Goal: Find specific page/section: Locate a particular part of the current website

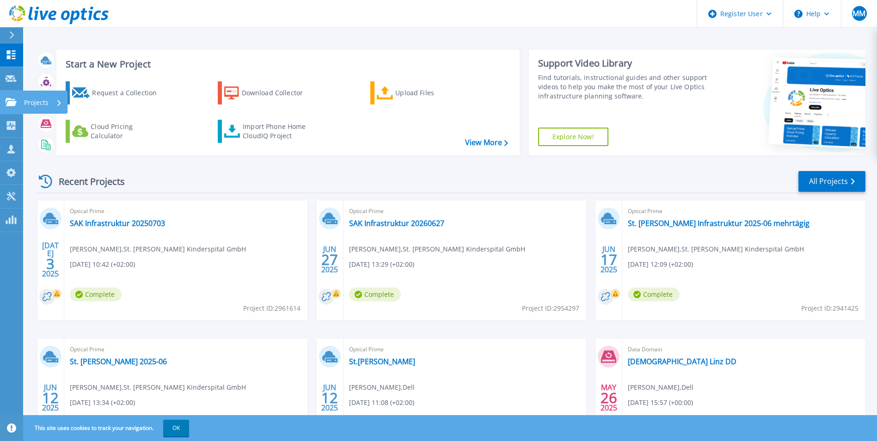
click at [22, 101] on link "Projects Projects" at bounding box center [11, 103] width 23 height 24
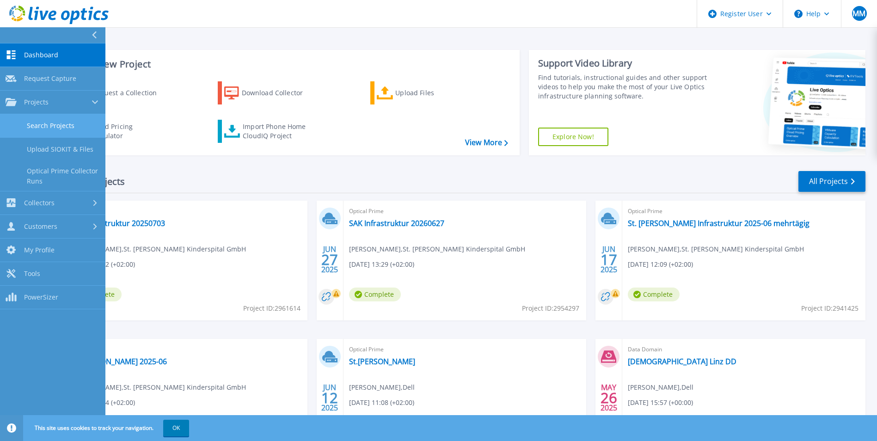
click at [33, 122] on link "Search Projects" at bounding box center [52, 126] width 105 height 24
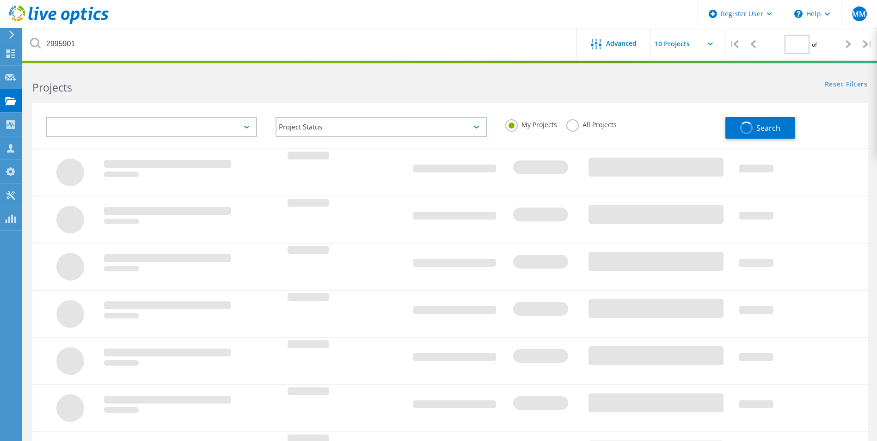
type input "1"
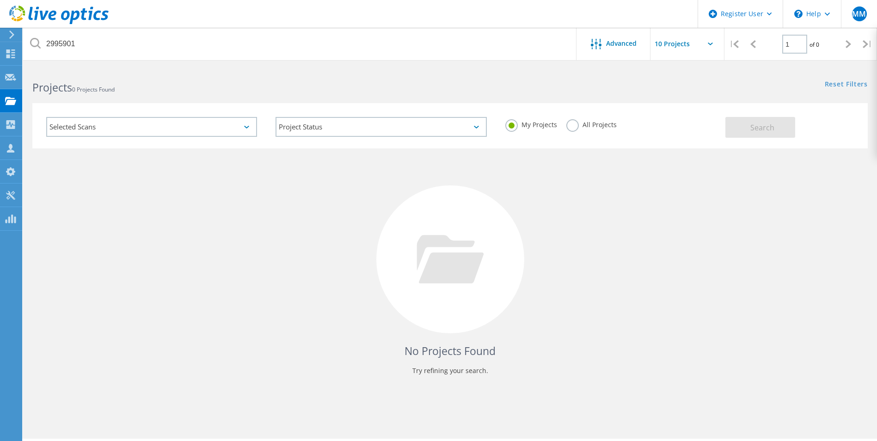
click at [587, 127] on label "All Projects" at bounding box center [592, 123] width 50 height 9
click at [0, 0] on input "All Projects" at bounding box center [0, 0] width 0 height 0
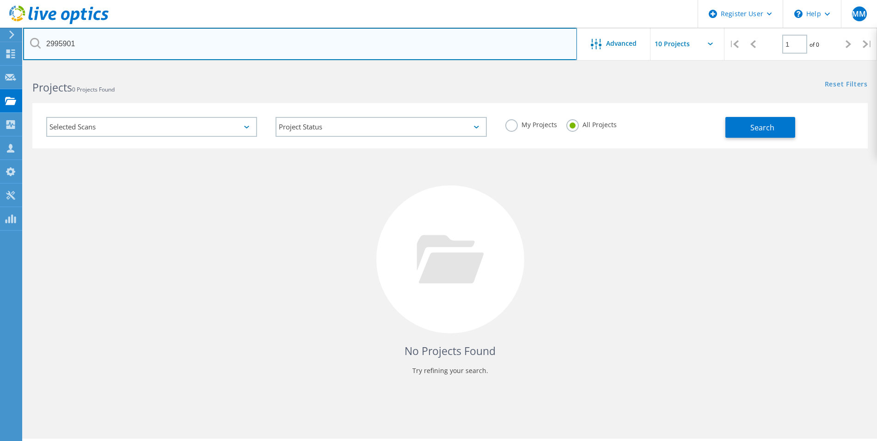
drag, startPoint x: 92, startPoint y: 44, endPoint x: 26, endPoint y: 42, distance: 65.7
click at [26, 42] on input "2995901" at bounding box center [300, 44] width 554 height 32
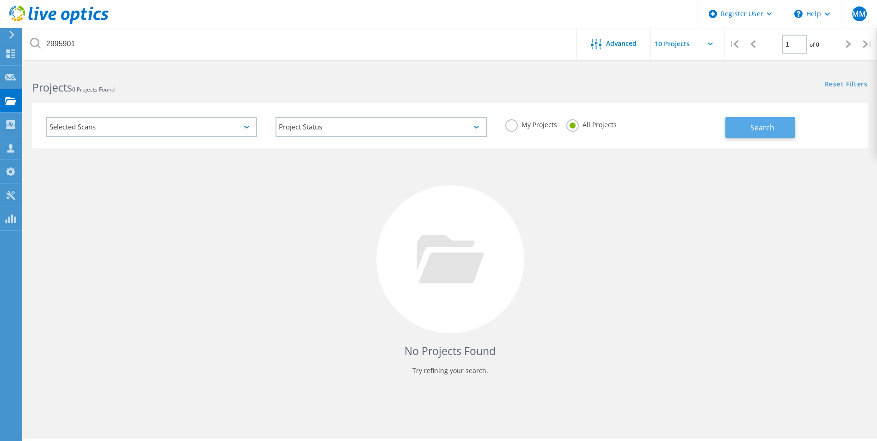
click at [772, 126] on span "Search" at bounding box center [763, 128] width 24 height 10
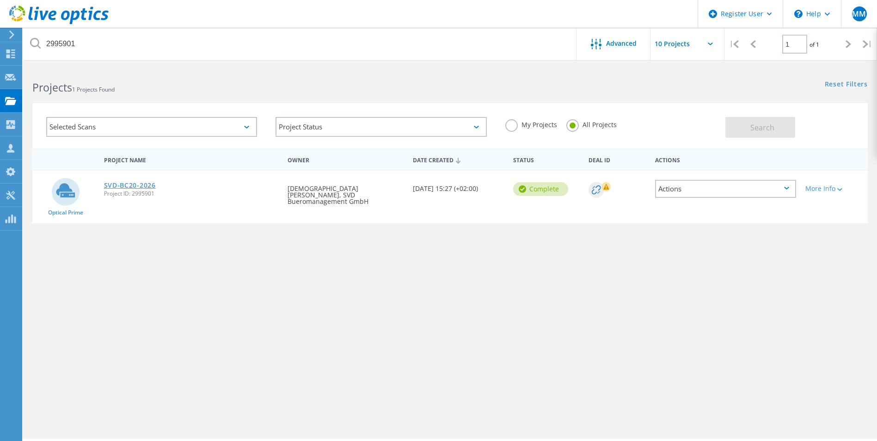
click at [132, 185] on link "SVD-BC20-2026" at bounding box center [130, 185] width 52 height 6
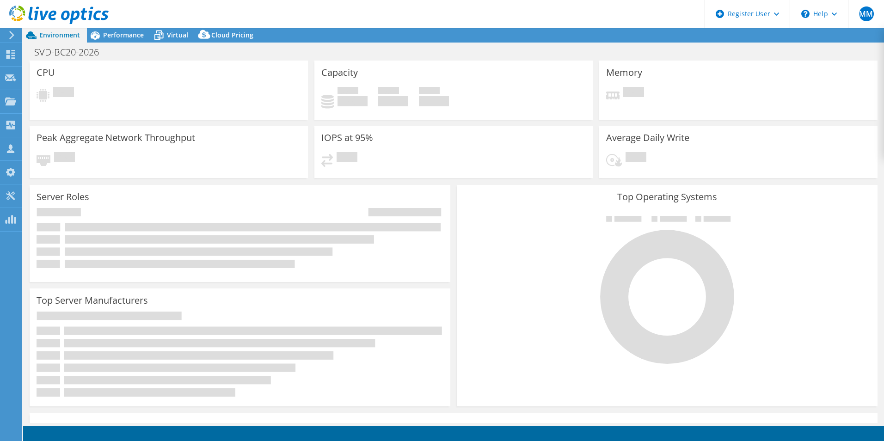
select select "USD"
select select "EUFrankfurt"
select select "EUR"
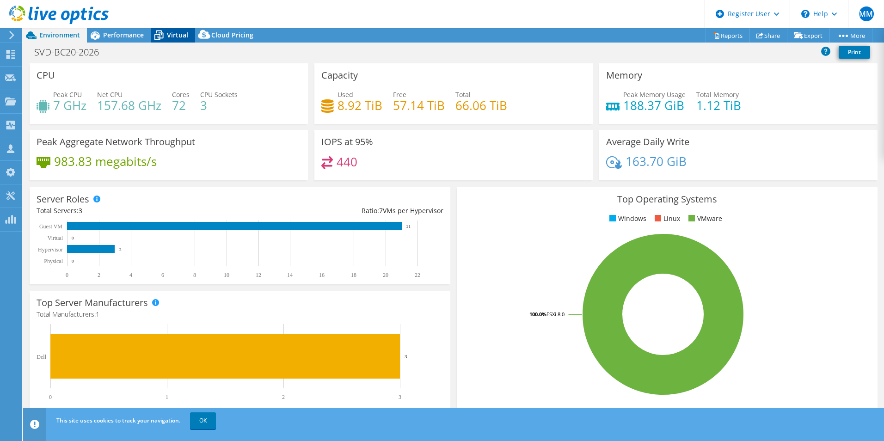
click at [160, 37] on icon at bounding box center [159, 35] width 16 height 16
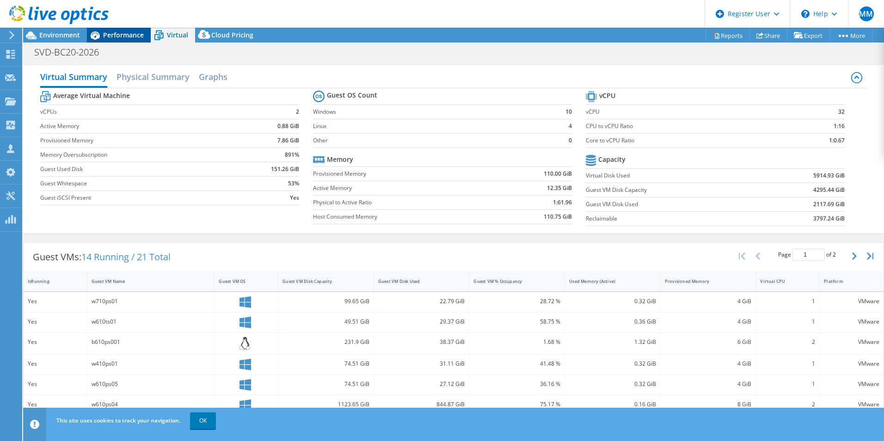
click at [130, 36] on span "Performance" at bounding box center [123, 35] width 41 height 9
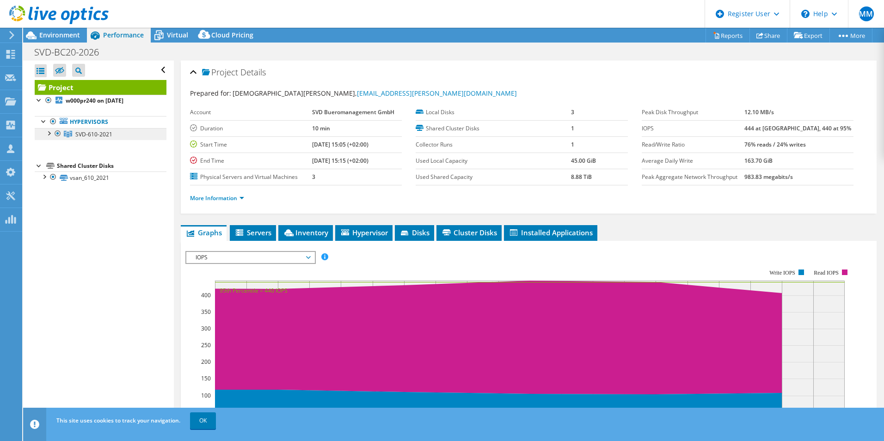
click at [84, 135] on span "SVD-610-2021" at bounding box center [93, 134] width 37 height 8
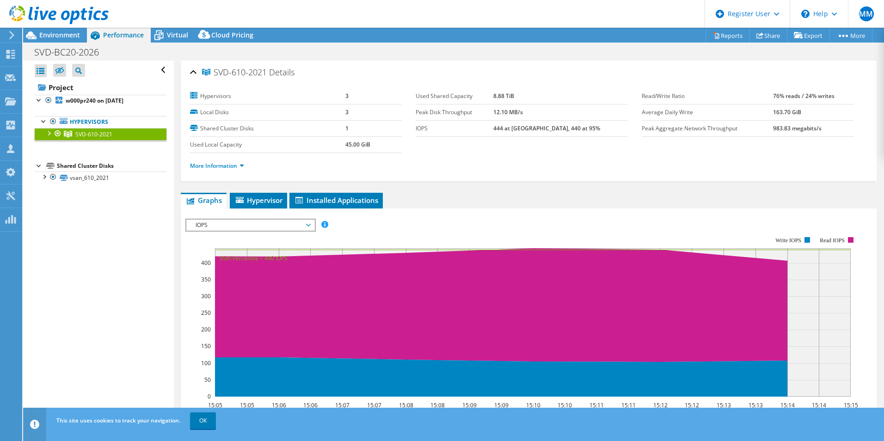
click at [52, 133] on div at bounding box center [48, 132] width 9 height 9
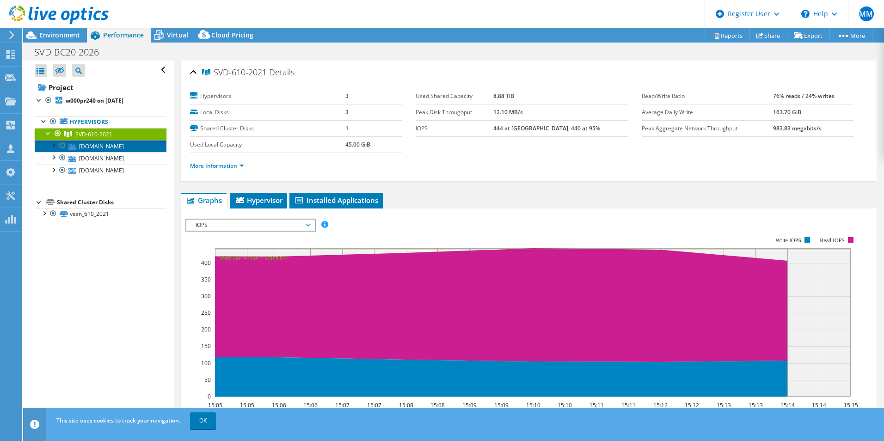
click at [92, 148] on link "[DOMAIN_NAME]" at bounding box center [101, 146] width 132 height 12
